Goal: Information Seeking & Learning: Learn about a topic

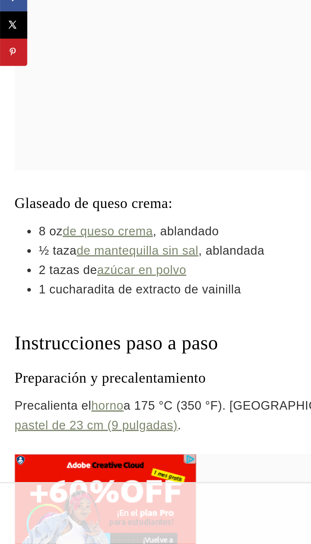
scroll to position [1586, 0]
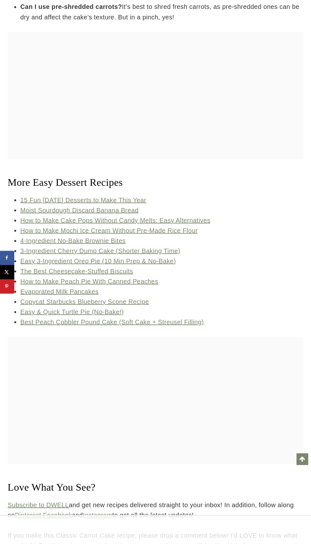
scroll to position [5180, 0]
